Goal: Find specific page/section: Find specific page/section

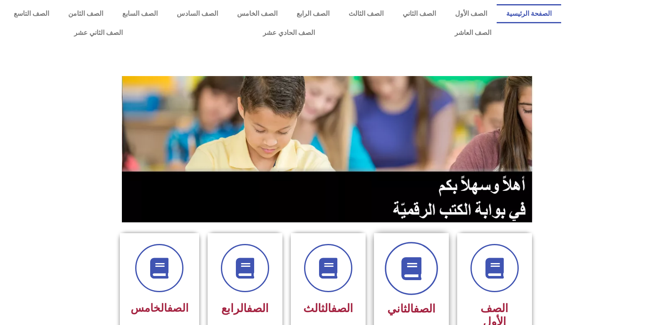
click at [409, 260] on icon at bounding box center [411, 268] width 23 height 23
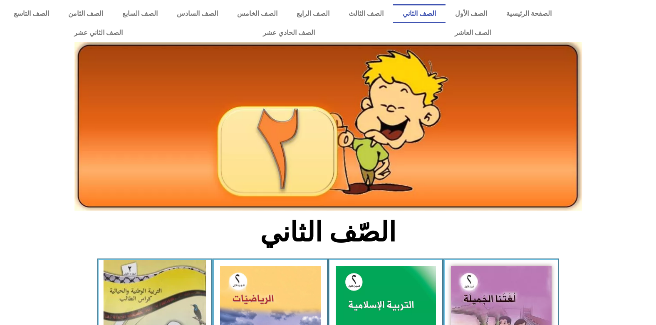
click at [157, 304] on img at bounding box center [155, 328] width 102 height 137
click at [119, 286] on img at bounding box center [155, 328] width 102 height 137
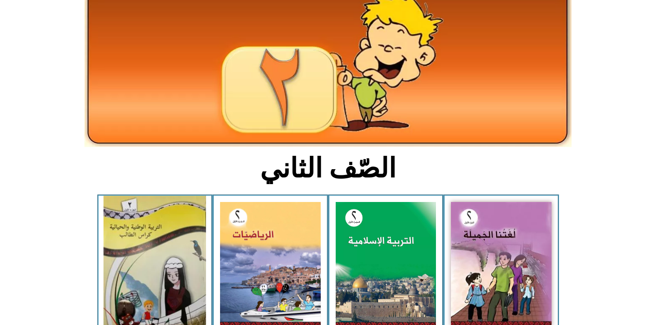
scroll to position [166, 0]
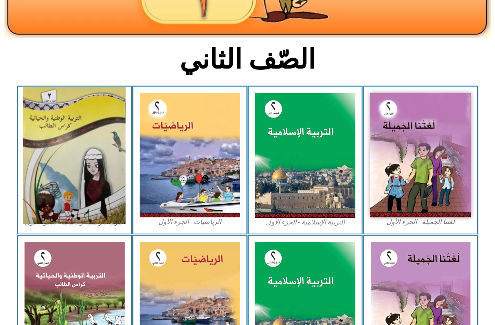
click at [37, 165] on img at bounding box center [74, 155] width 102 height 137
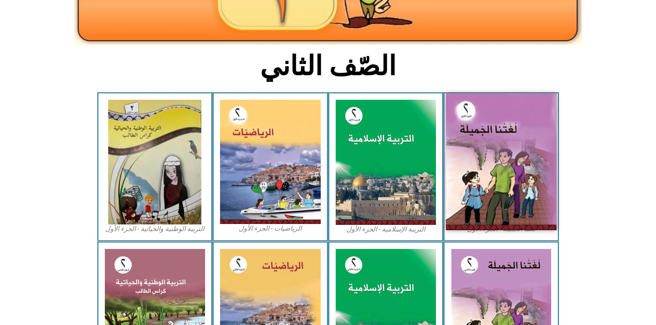
click at [517, 129] on img at bounding box center [501, 162] width 111 height 137
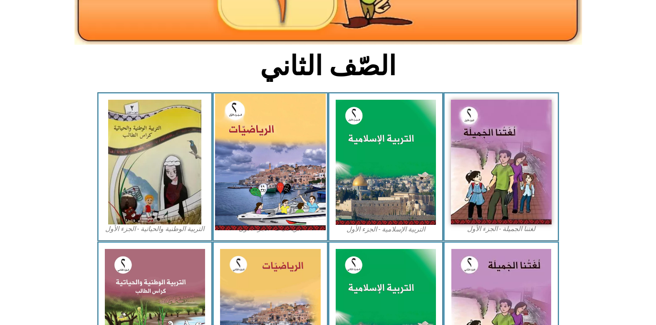
click at [240, 133] on img at bounding box center [270, 162] width 111 height 137
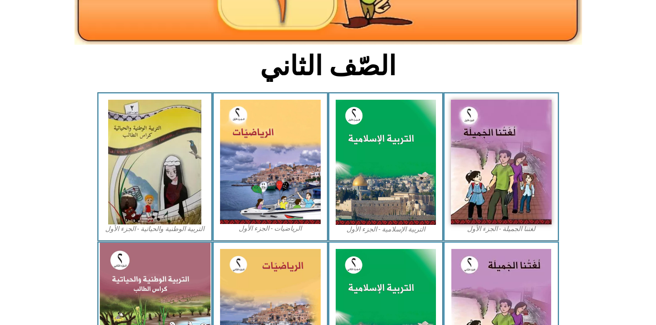
click at [170, 268] on img at bounding box center [154, 312] width 111 height 138
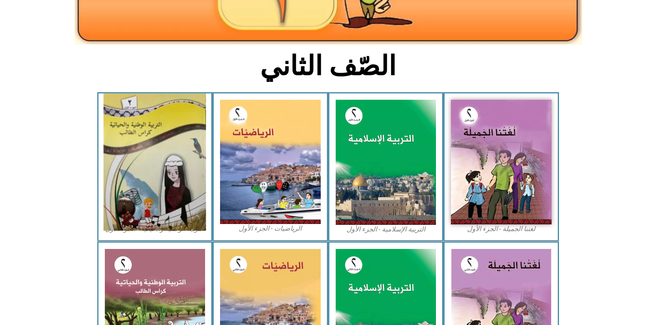
click at [152, 191] on img at bounding box center [155, 162] width 102 height 137
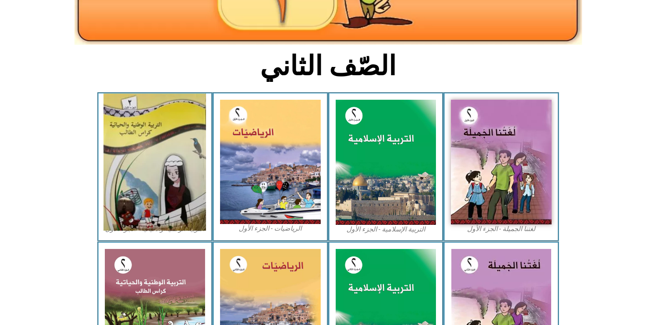
click at [152, 191] on img at bounding box center [155, 162] width 102 height 137
